Goal: Find specific page/section: Find specific page/section

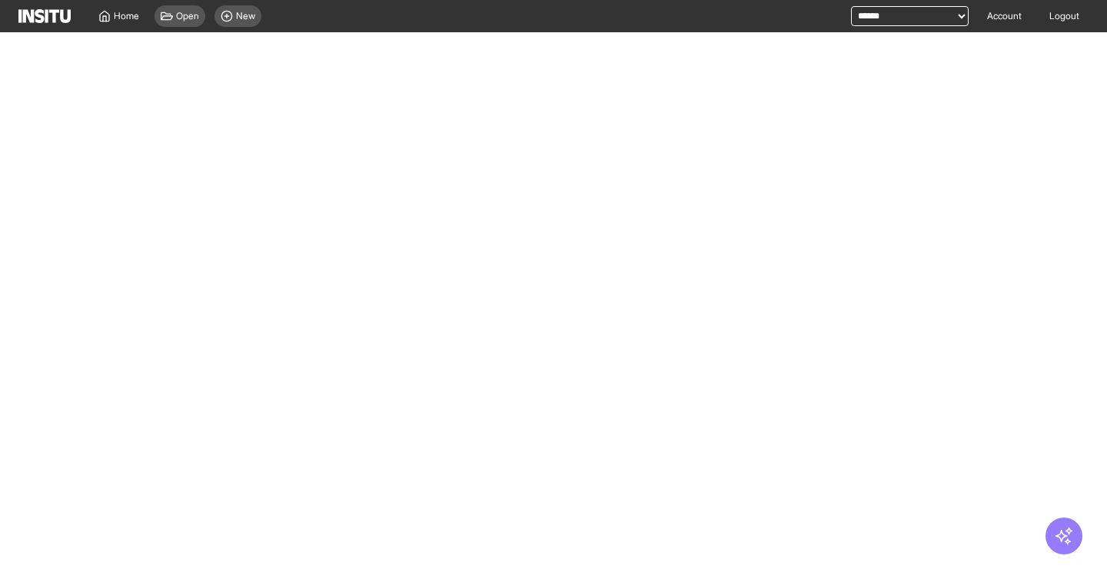
select select "**"
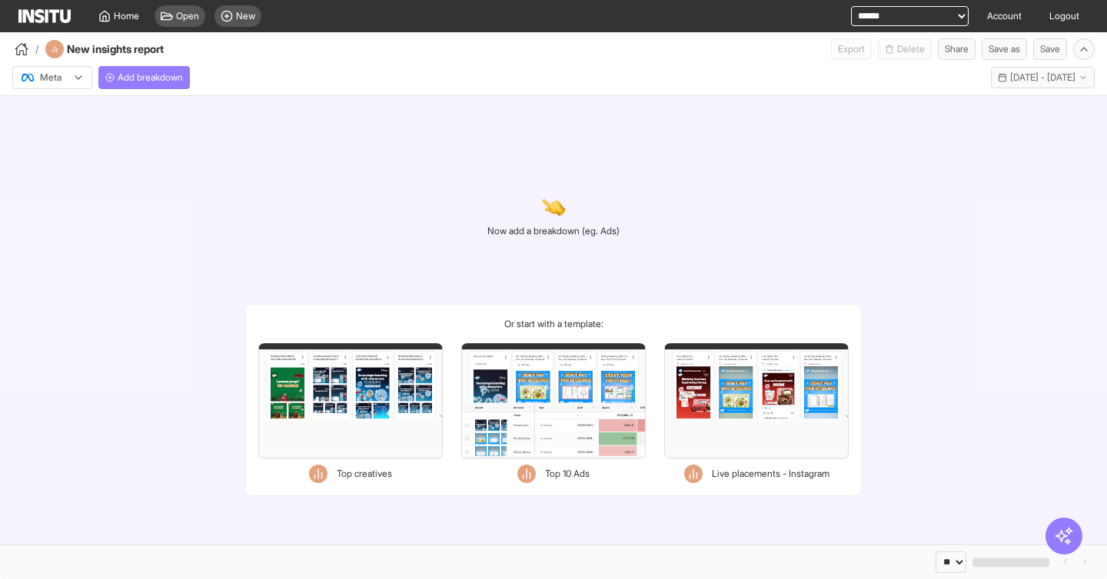
click at [875, 19] on select "**********" at bounding box center [910, 16] width 118 height 20
select select "**********"
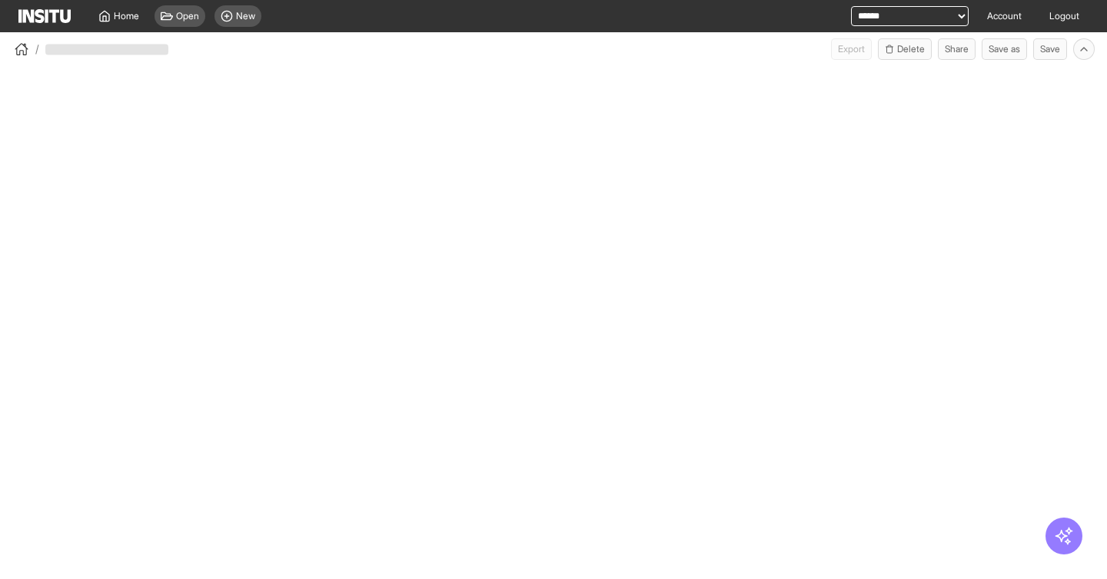
select select "**"
